Goal: Find specific page/section: Find specific page/section

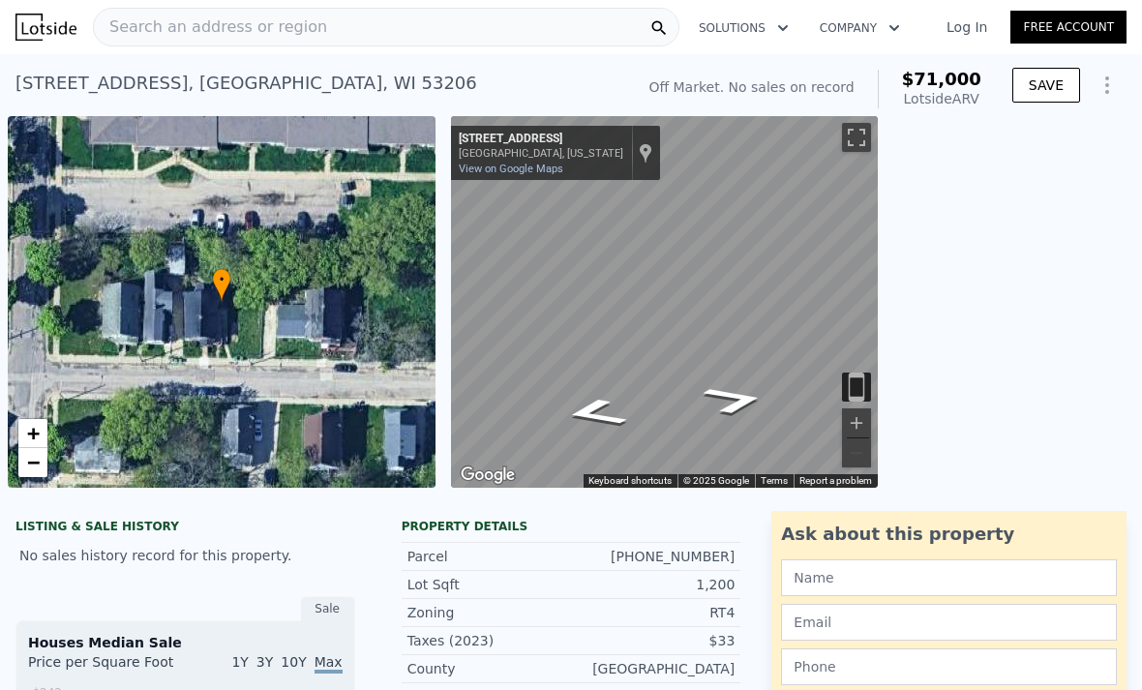
click at [971, 22] on link "Log In" at bounding box center [966, 26] width 87 height 19
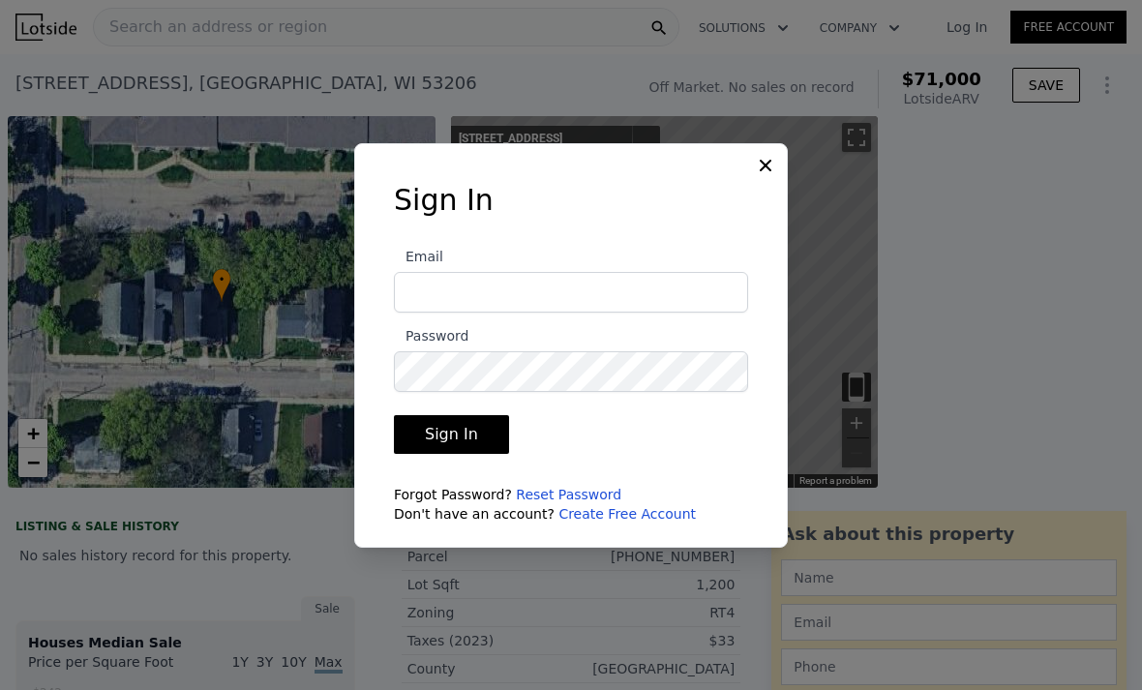
click at [979, 31] on div at bounding box center [571, 345] width 1142 height 690
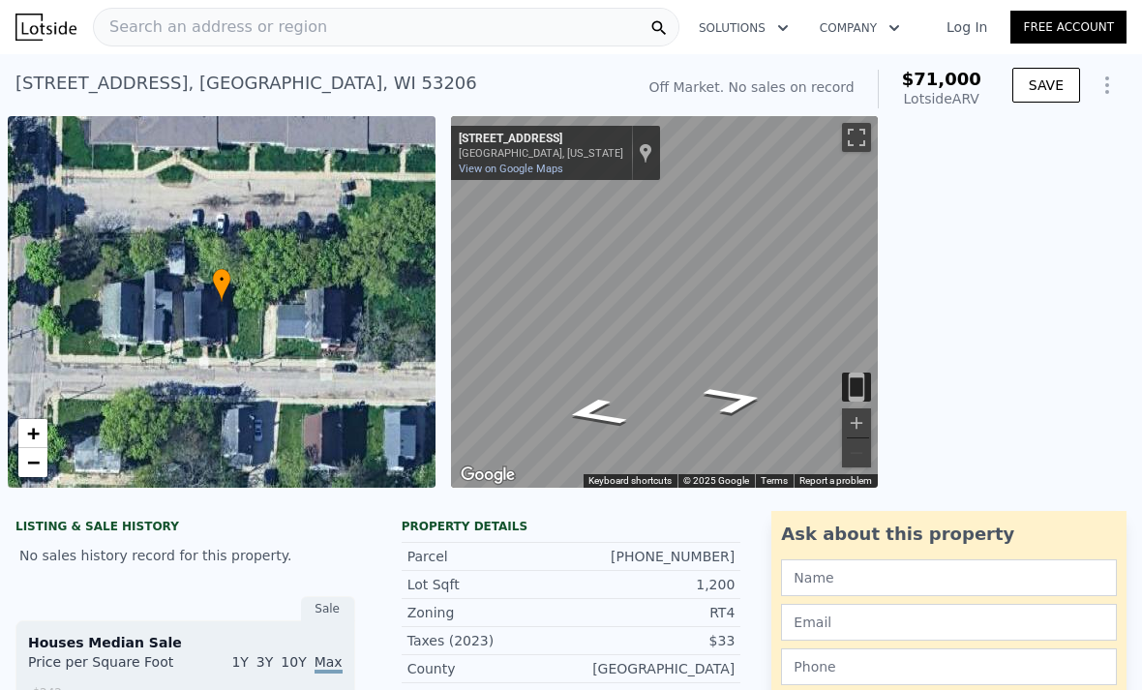
click at [966, 35] on link "Log In" at bounding box center [966, 26] width 87 height 19
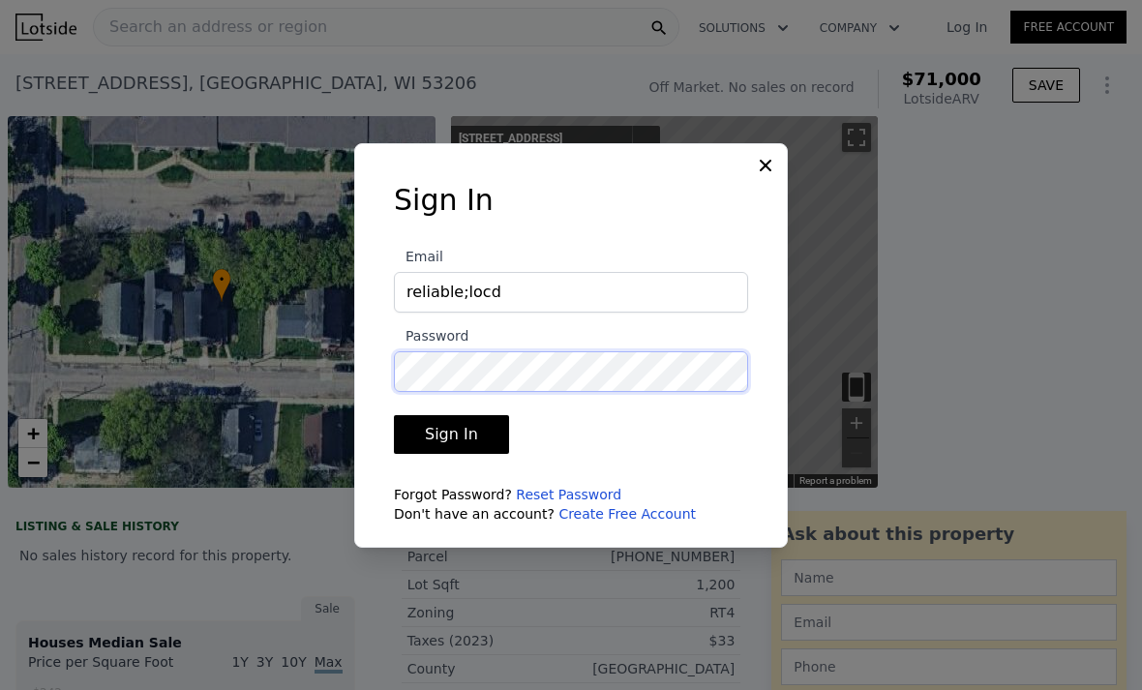
click at [448, 454] on button "Sign In" at bounding box center [451, 434] width 115 height 39
type input "[EMAIL_ADDRESS][DOMAIN_NAME]"
click at [448, 454] on button "Sign In" at bounding box center [451, 434] width 115 height 39
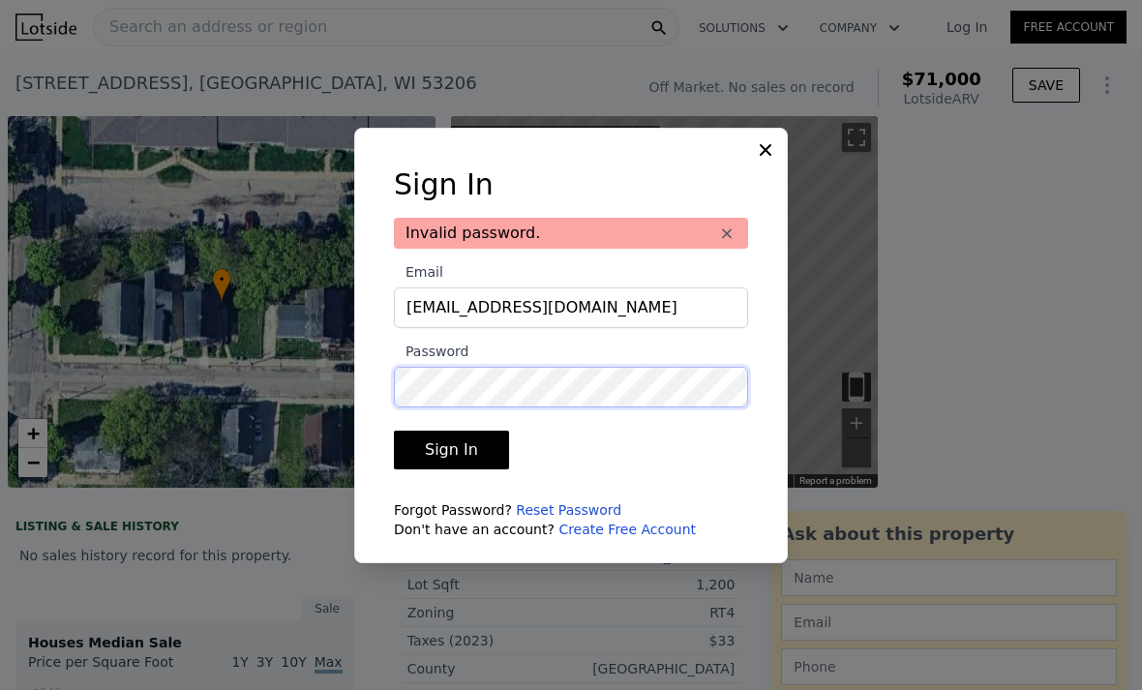
click at [448, 469] on button "Sign In" at bounding box center [451, 450] width 115 height 39
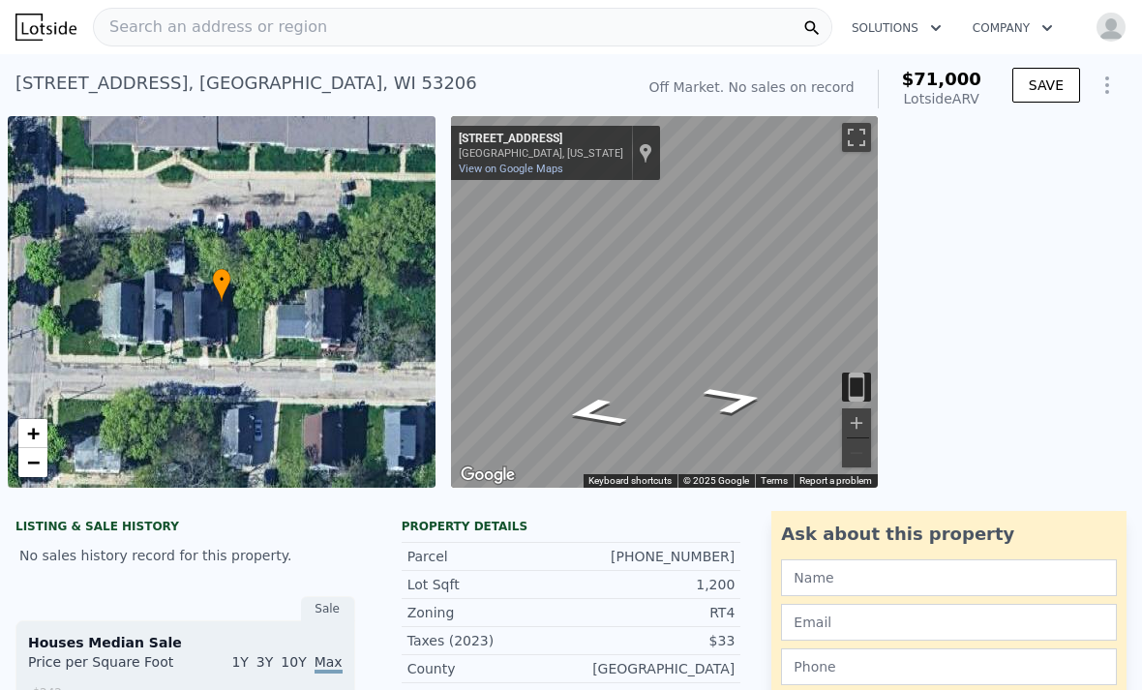
click at [416, 29] on div "Search an address or region" at bounding box center [463, 27] width 740 height 39
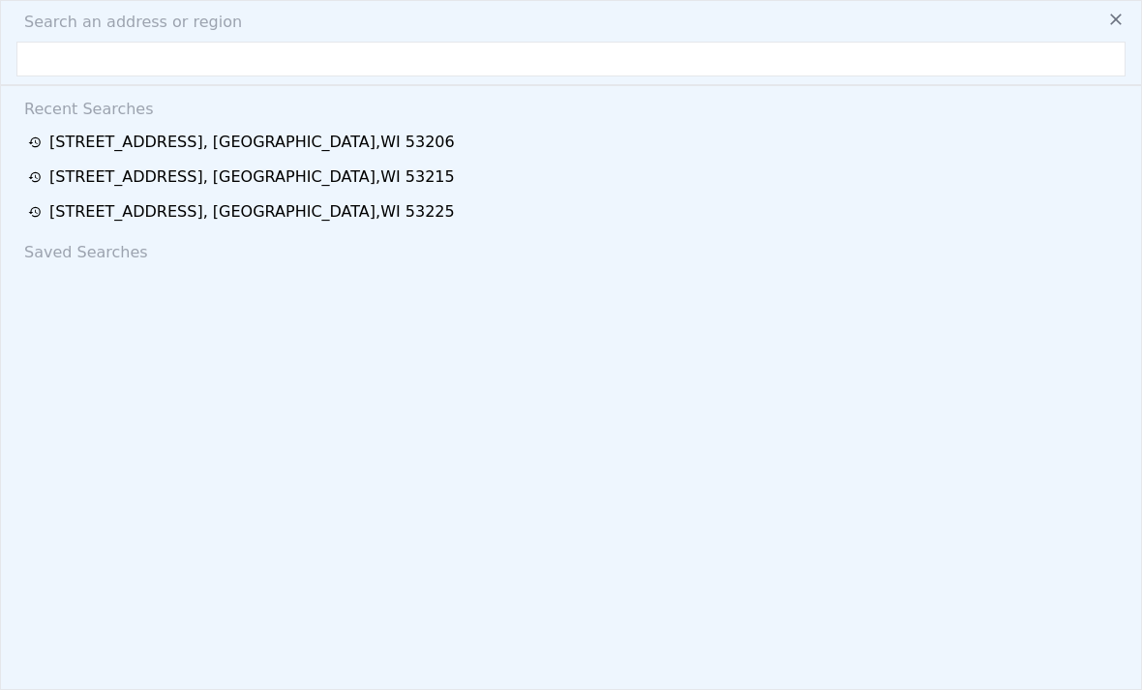
click at [260, 65] on input "text" at bounding box center [570, 59] width 1109 height 35
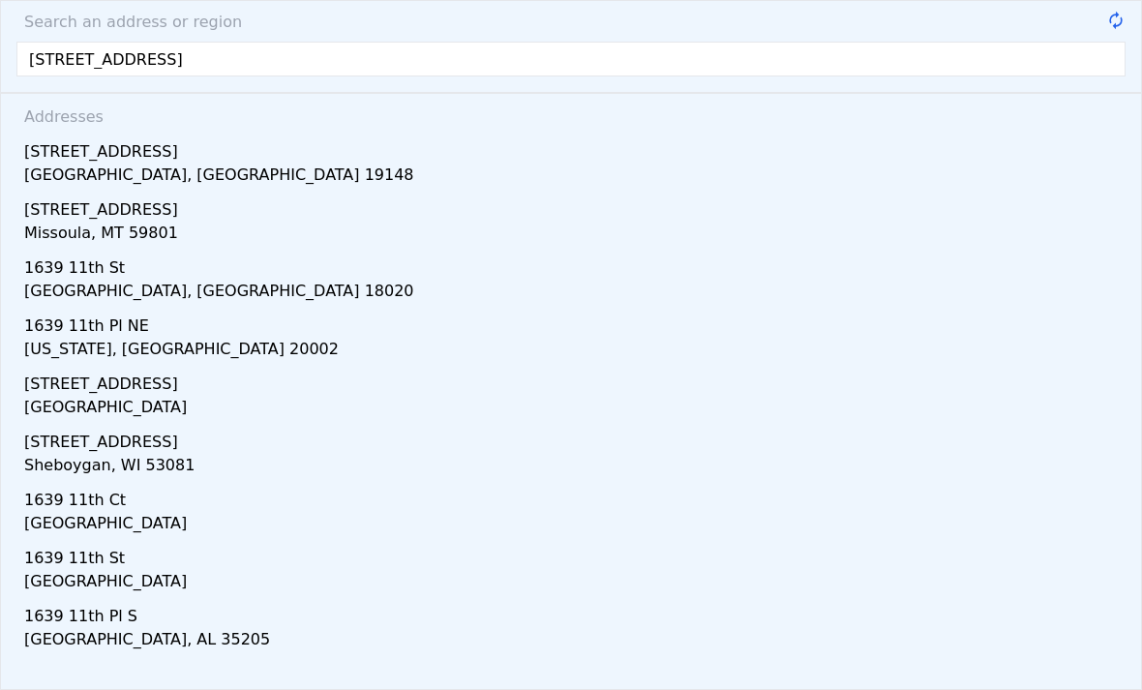
type input "[STREET_ADDRESS]"
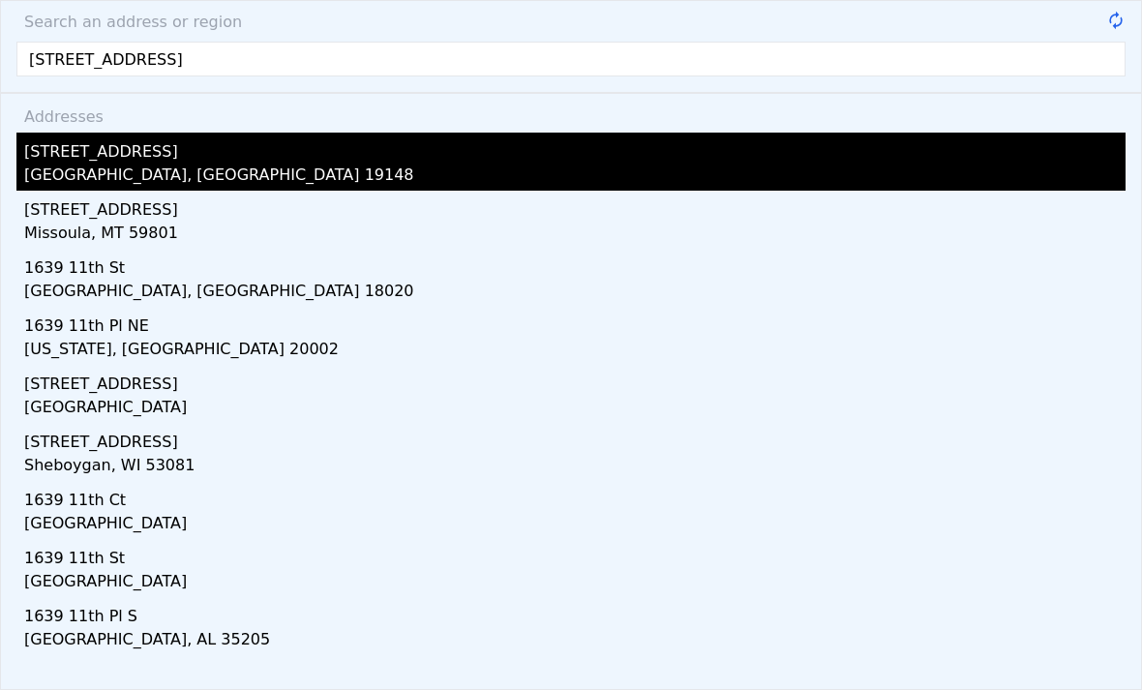
click at [292, 170] on div "[GEOGRAPHIC_DATA], [GEOGRAPHIC_DATA] 19148" at bounding box center [575, 177] width 1102 height 27
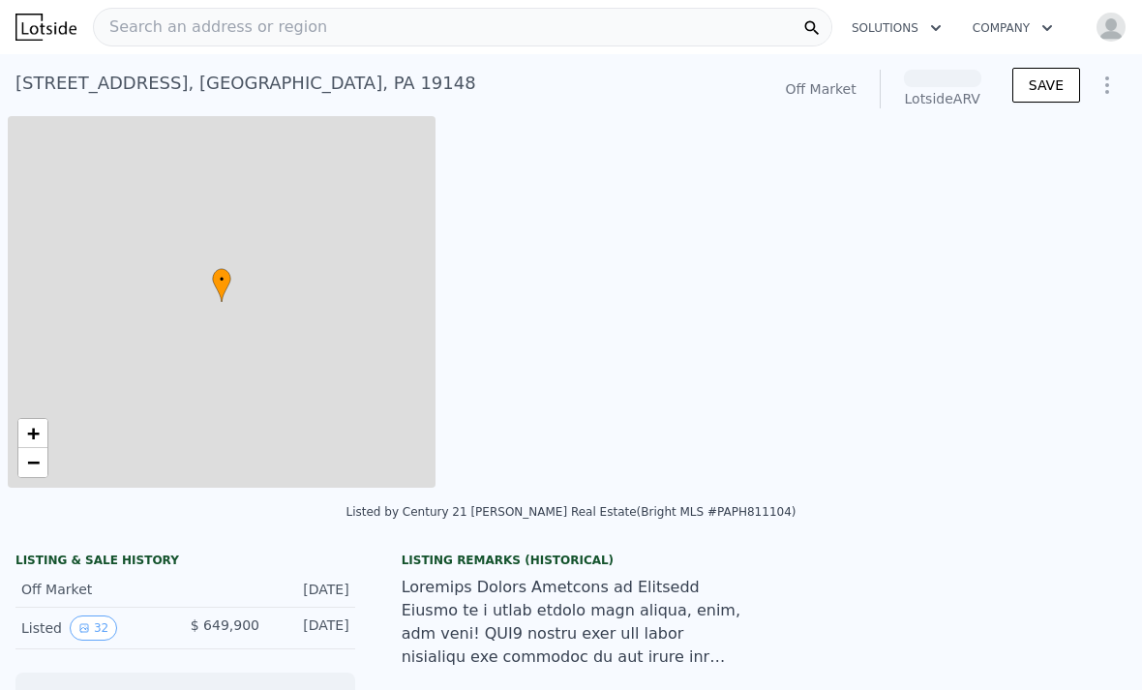
scroll to position [0, 8]
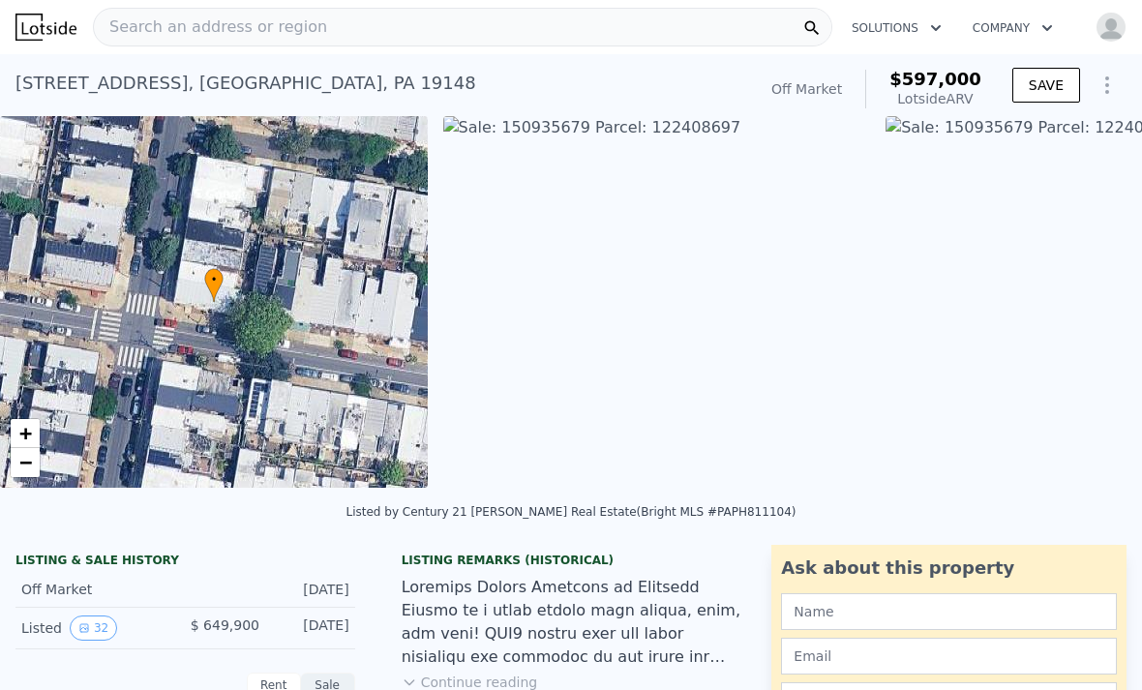
click at [407, 30] on div "Search an address or region" at bounding box center [463, 27] width 740 height 39
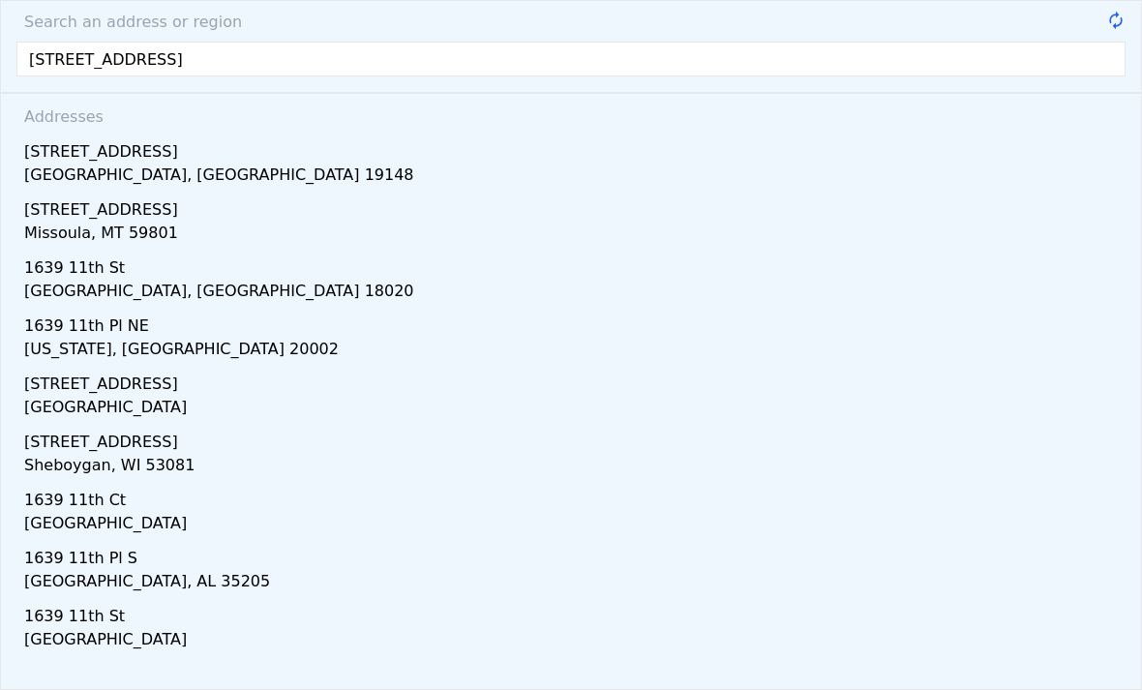
type input "[STREET_ADDRESS]"
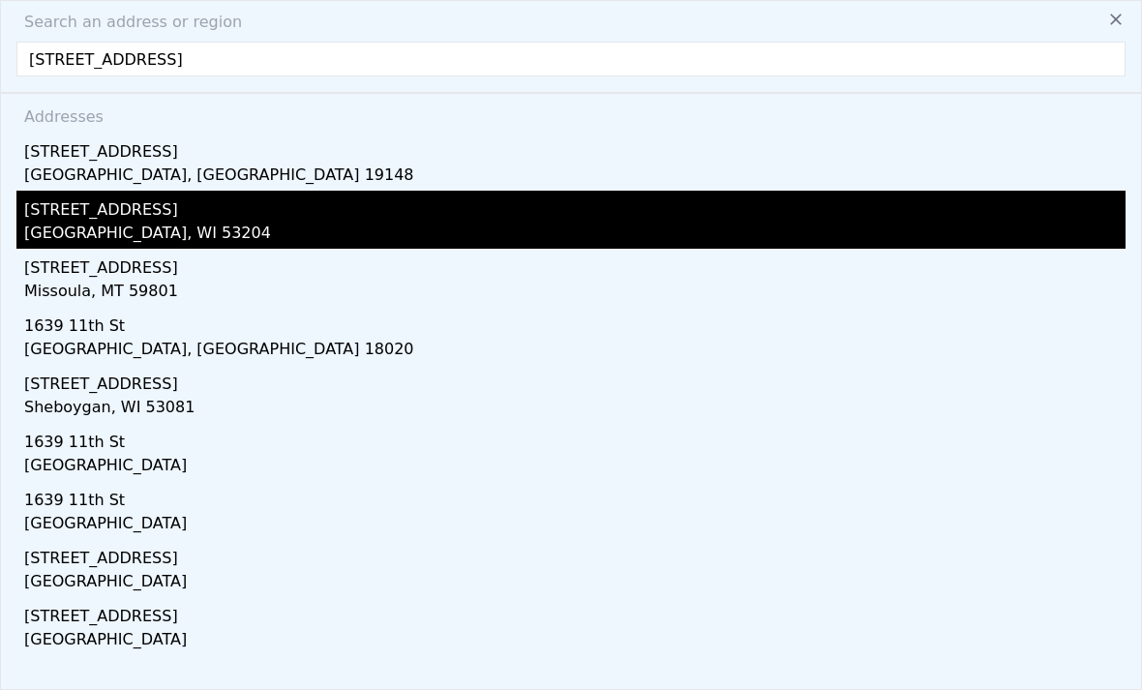
click at [337, 232] on div "[GEOGRAPHIC_DATA], WI 53204" at bounding box center [575, 235] width 1102 height 27
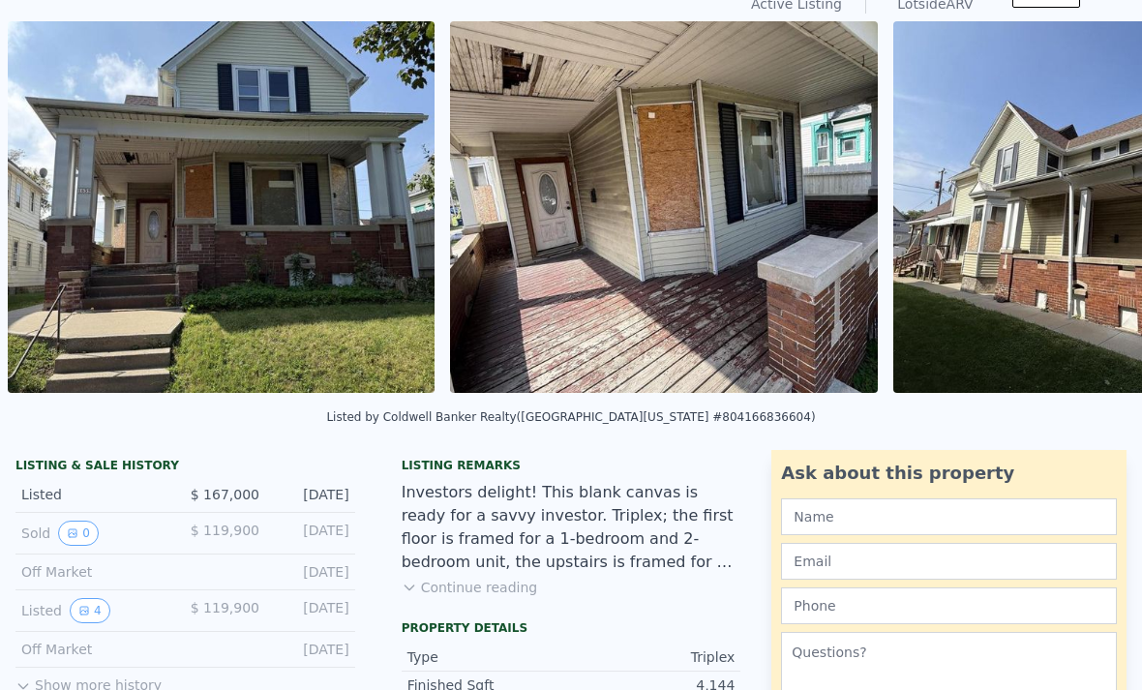
scroll to position [32, 0]
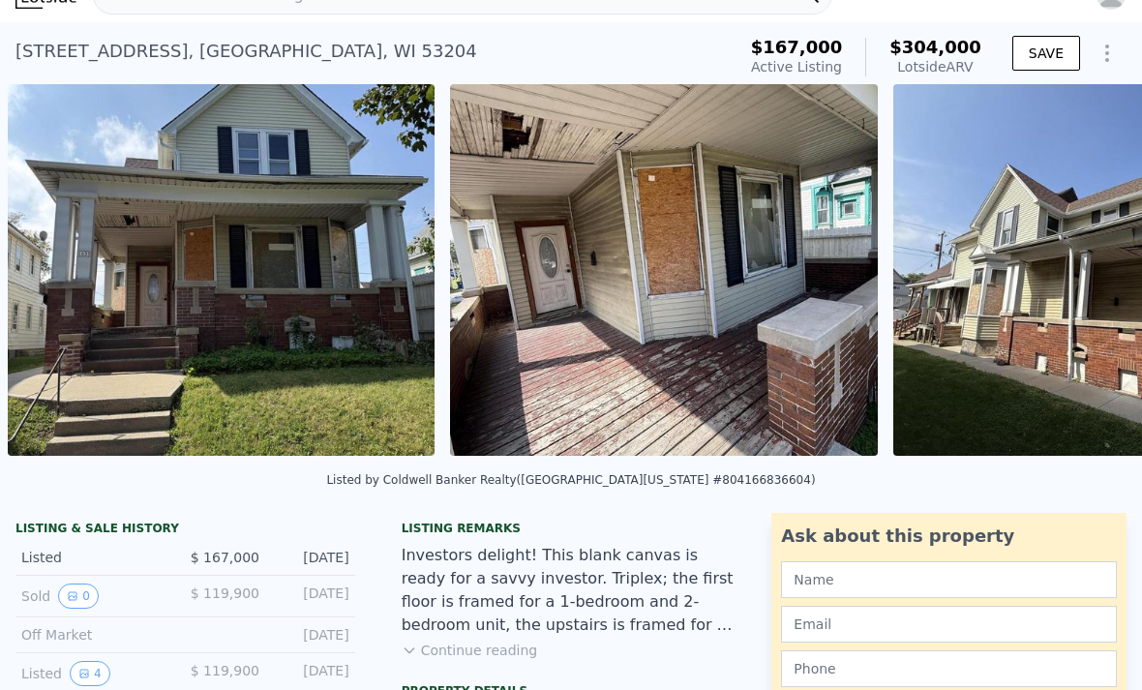
click at [238, 311] on img at bounding box center [222, 270] width 428 height 372
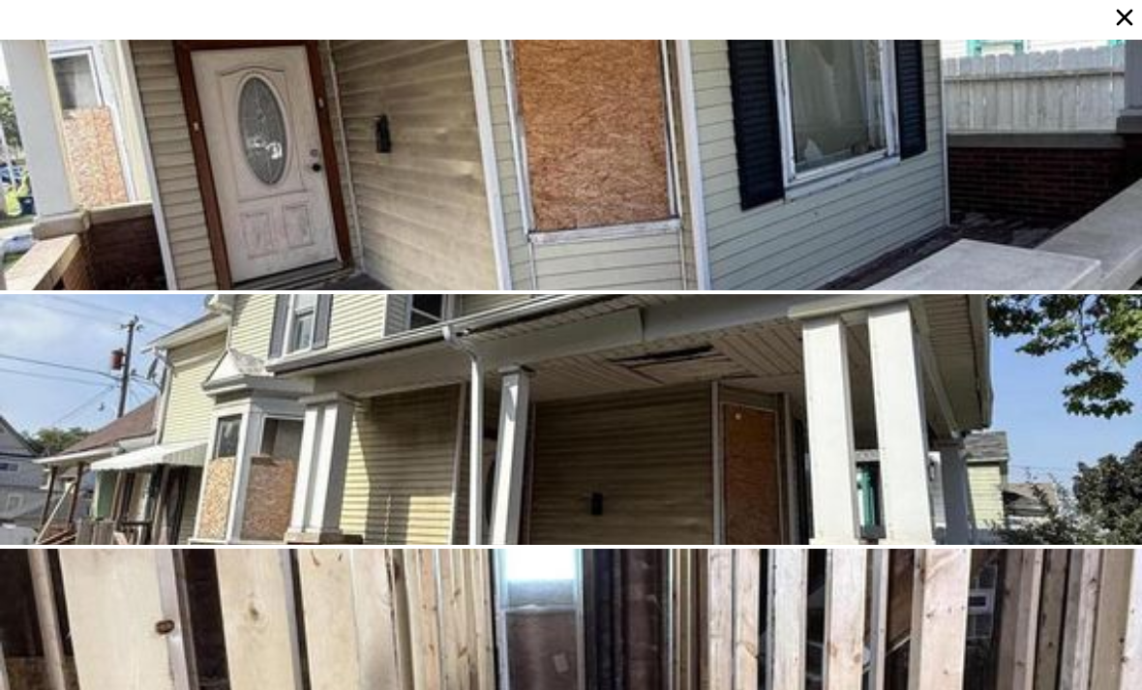
scroll to position [255, 0]
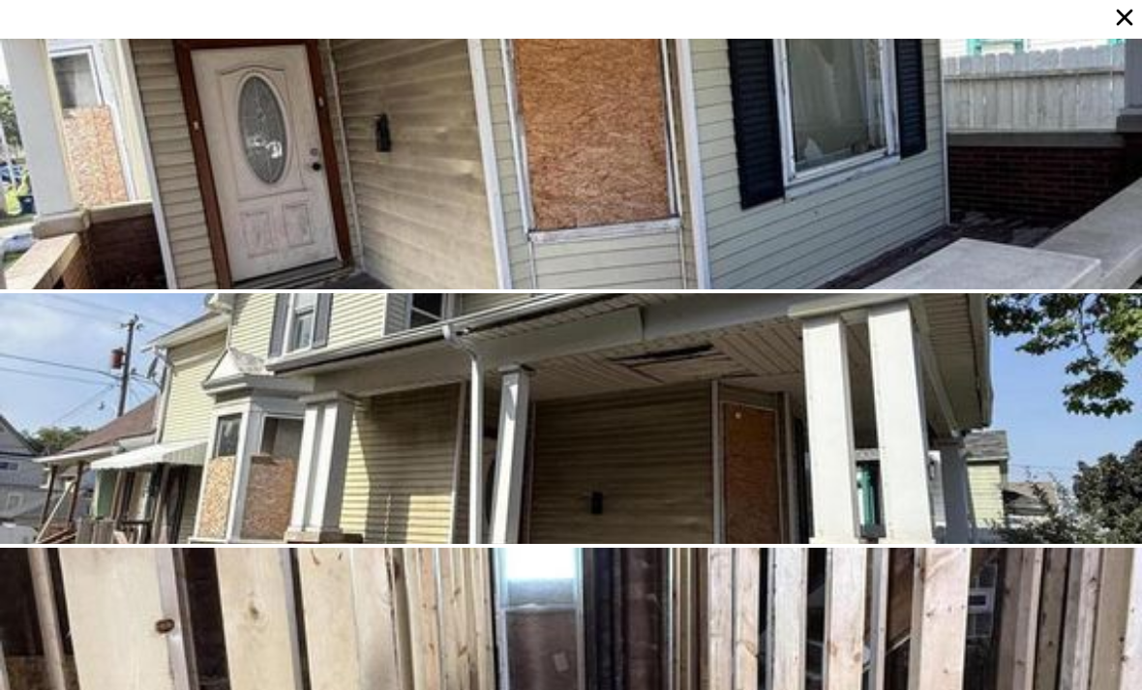
click at [1118, 29] on icon at bounding box center [1124, 17] width 27 height 27
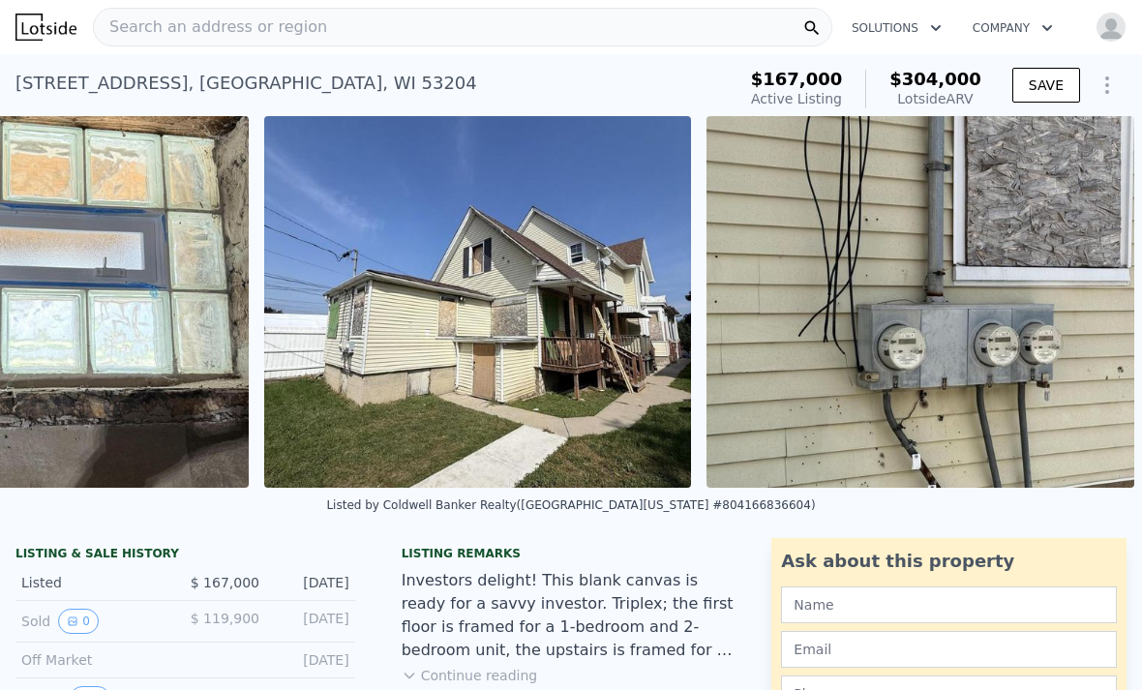
scroll to position [0, 0]
